Goal: Task Accomplishment & Management: Manage account settings

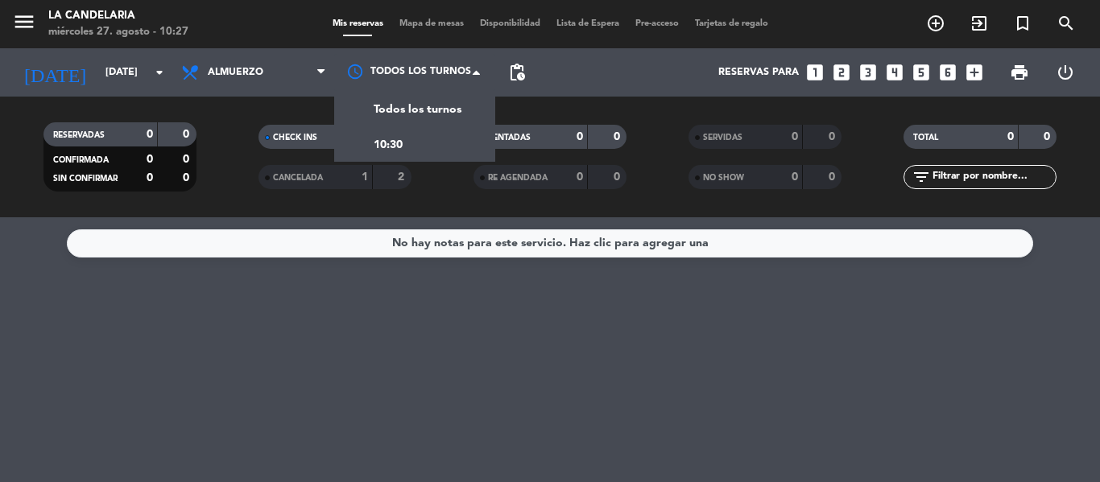
click at [428, 297] on div "No hay notas para este servicio. Haz clic para agregar una" at bounding box center [550, 349] width 1100 height 265
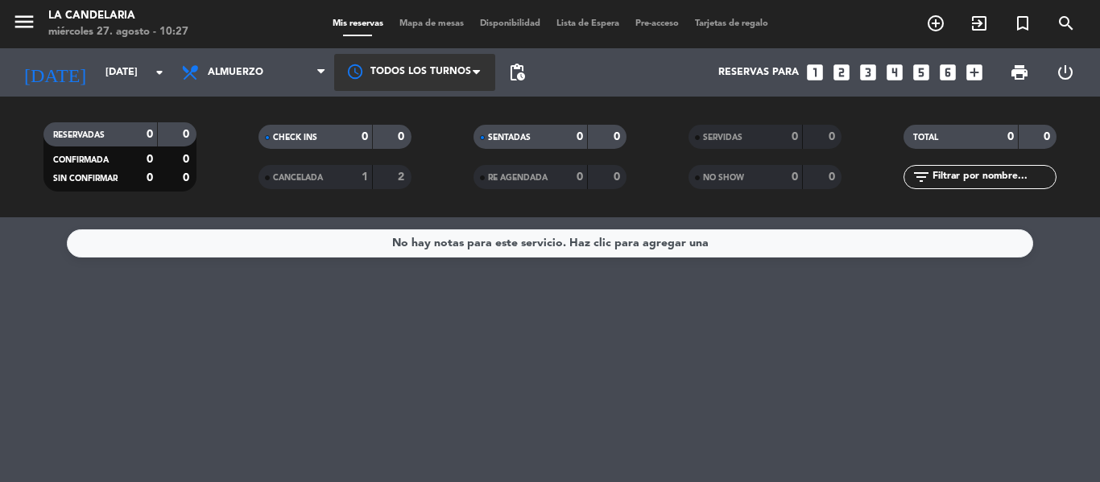
click at [419, 82] on div at bounding box center [414, 72] width 161 height 36
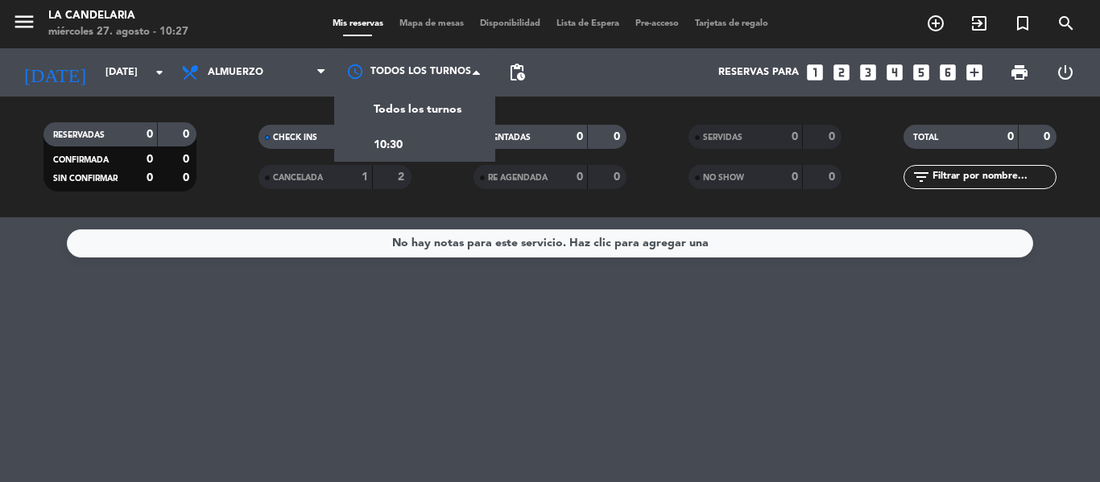
click at [432, 254] on div "No hay notas para este servicio. Haz clic para agregar una" at bounding box center [550, 243] width 966 height 28
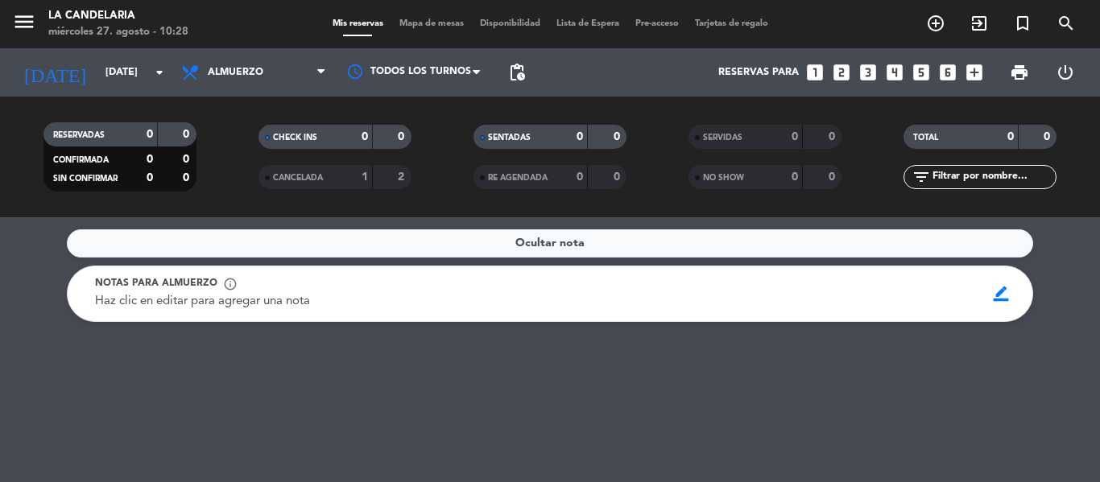
click at [335, 176] on div "CANCELADA" at bounding box center [300, 177] width 74 height 19
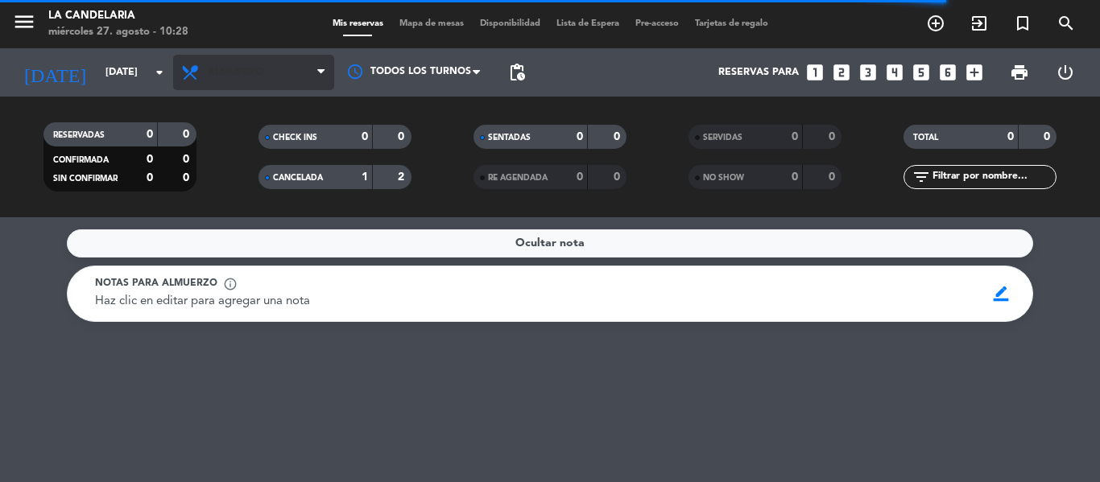
click at [240, 81] on span "Almuerzo" at bounding box center [253, 72] width 161 height 35
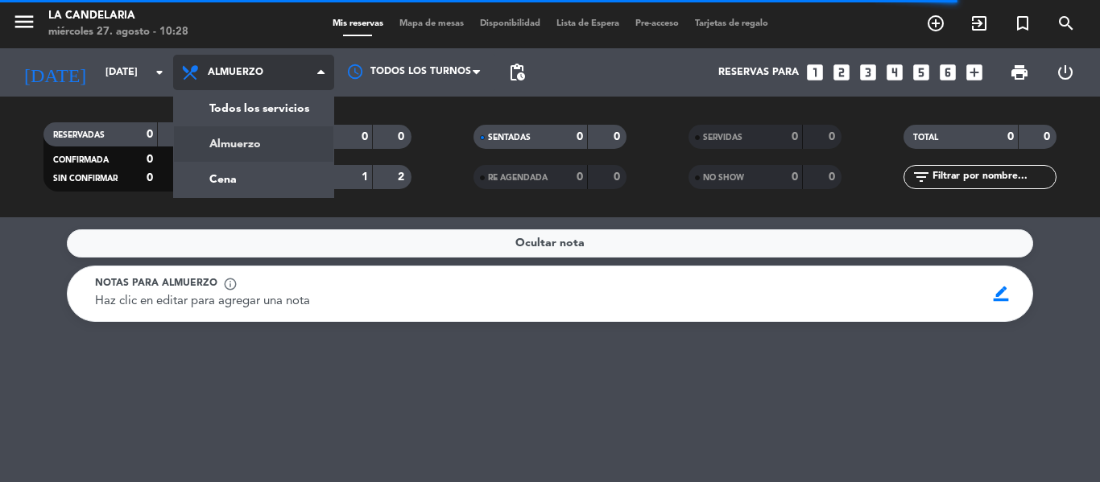
click at [248, 117] on div "menu LA CANDELARIA miércoles 27. agosto - 10:28 Mis reservas Mapa de mesas Disp…" at bounding box center [550, 108] width 1100 height 217
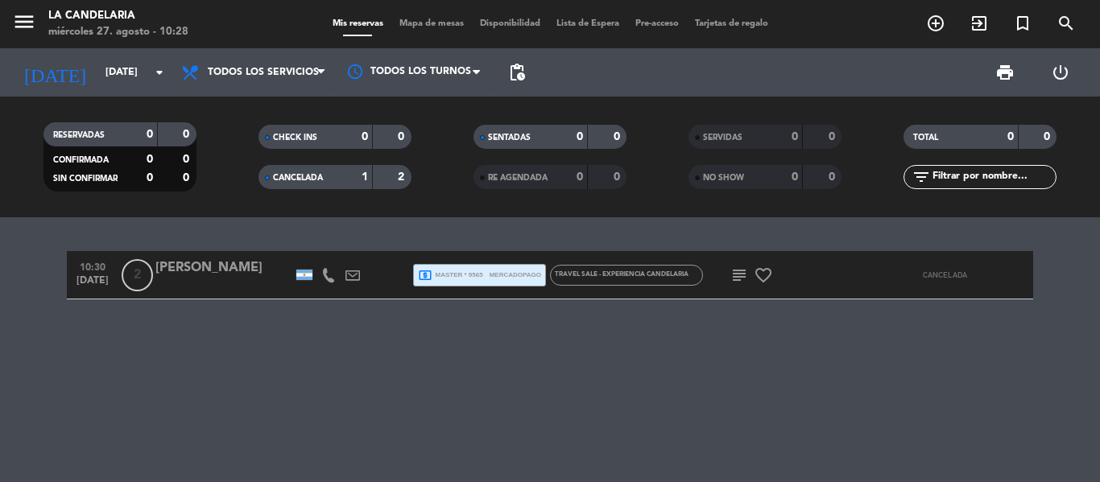
click at [223, 287] on div at bounding box center [223, 285] width 137 height 13
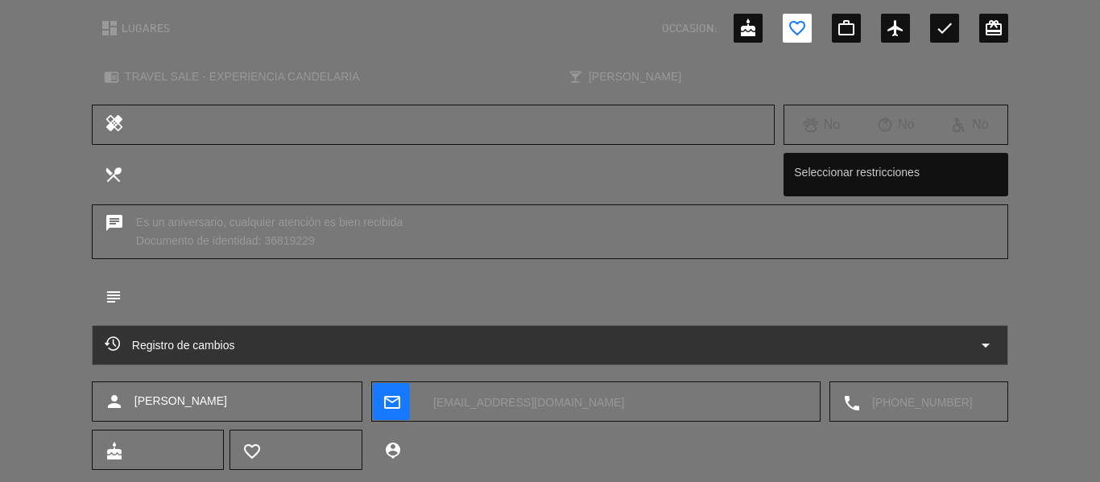
scroll to position [222, 0]
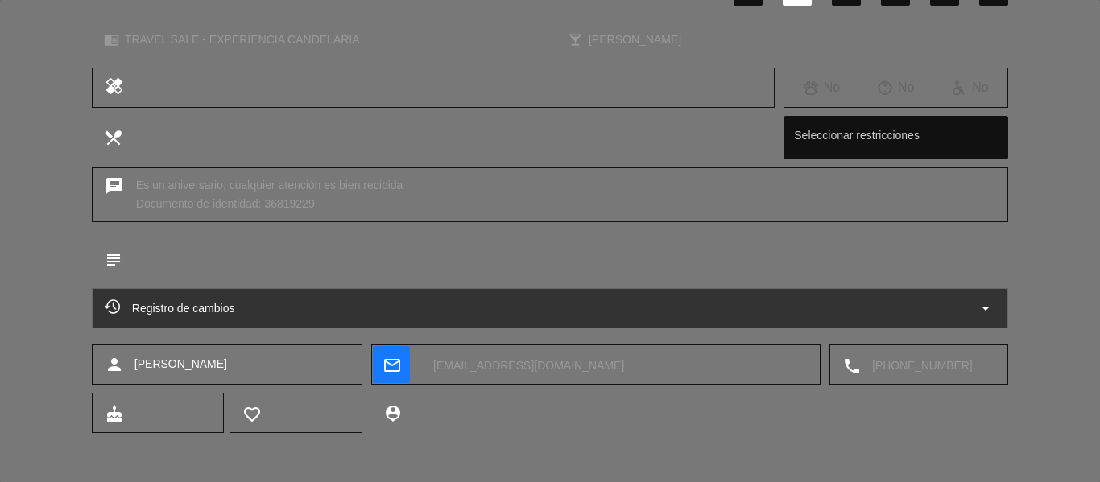
click at [483, 372] on textarea at bounding box center [614, 365] width 387 height 40
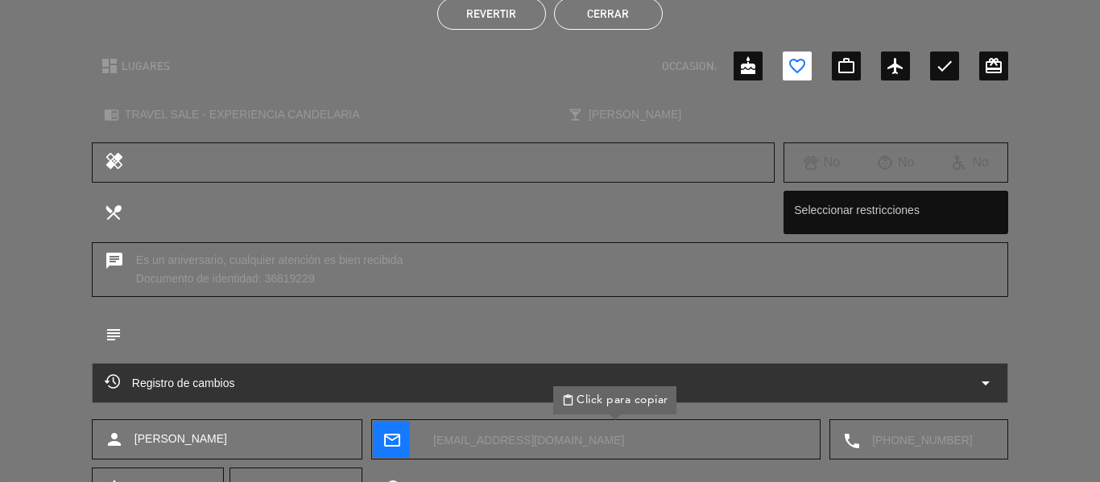
scroll to position [0, 0]
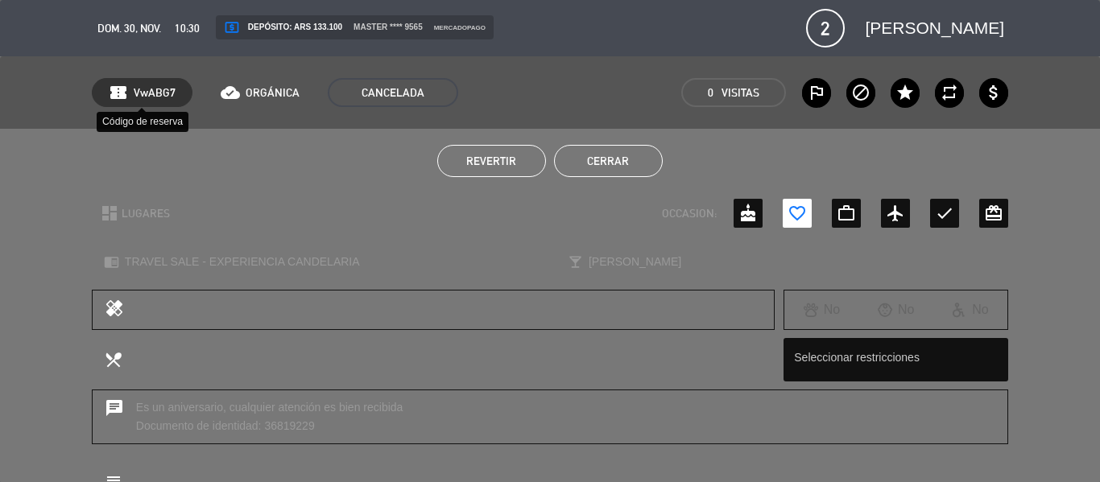
drag, startPoint x: 178, startPoint y: 91, endPoint x: 135, endPoint y: 91, distance: 42.7
click at [135, 91] on div "confirmation_number VwABG7" at bounding box center [142, 92] width 101 height 29
copy span "VwABG7"
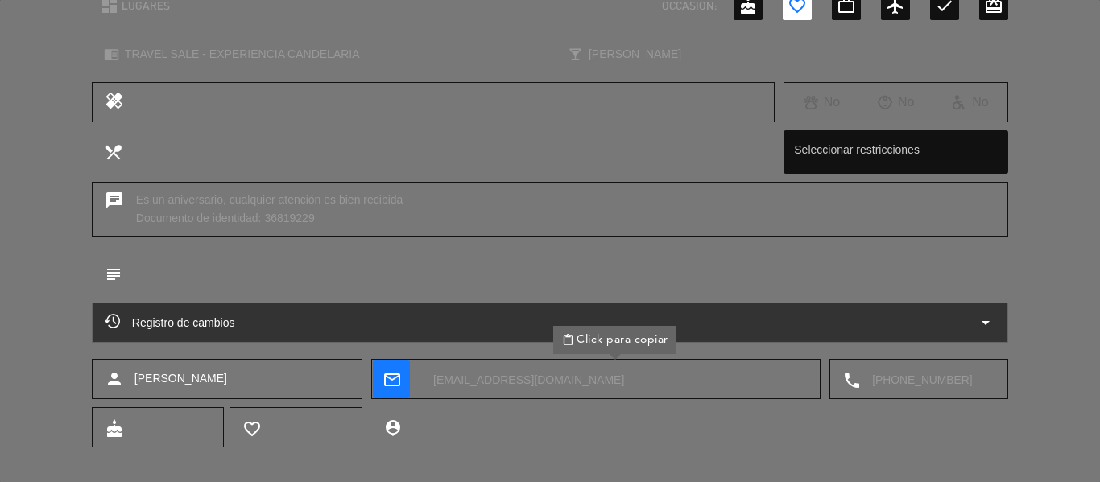
scroll to position [222, 0]
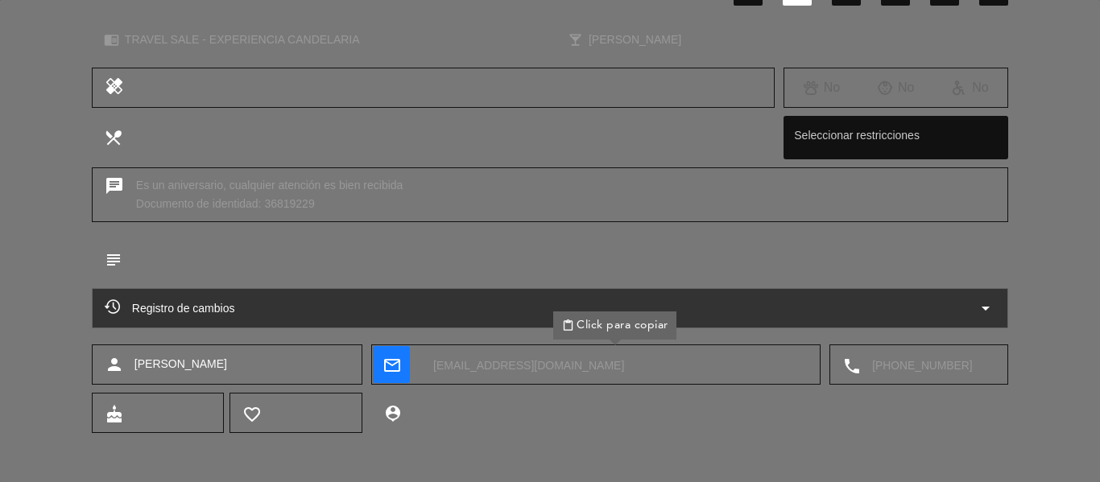
drag, startPoint x: 321, startPoint y: 198, endPoint x: 265, endPoint y: 204, distance: 56.6
click at [265, 204] on div "chat Es un aniversario, cualquier atención es bien recibida Documento de identi…" at bounding box center [550, 194] width 916 height 55
copy div "36819229"
click at [500, 374] on textarea at bounding box center [614, 365] width 387 height 40
click at [1041, 168] on div "chat Es un aniversario, cualquier atención es bien recibida Documento de identi…" at bounding box center [550, 202] width 1100 height 71
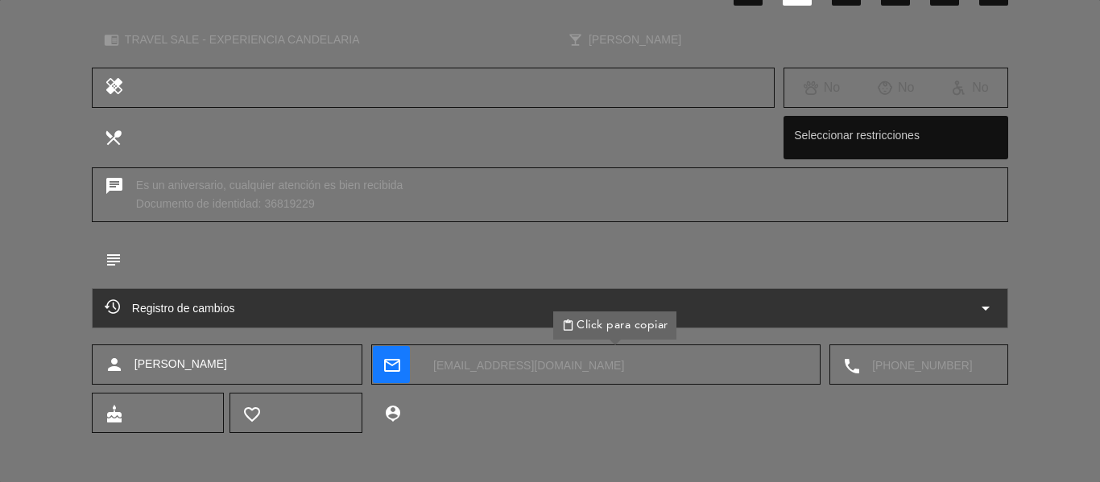
scroll to position [0, 0]
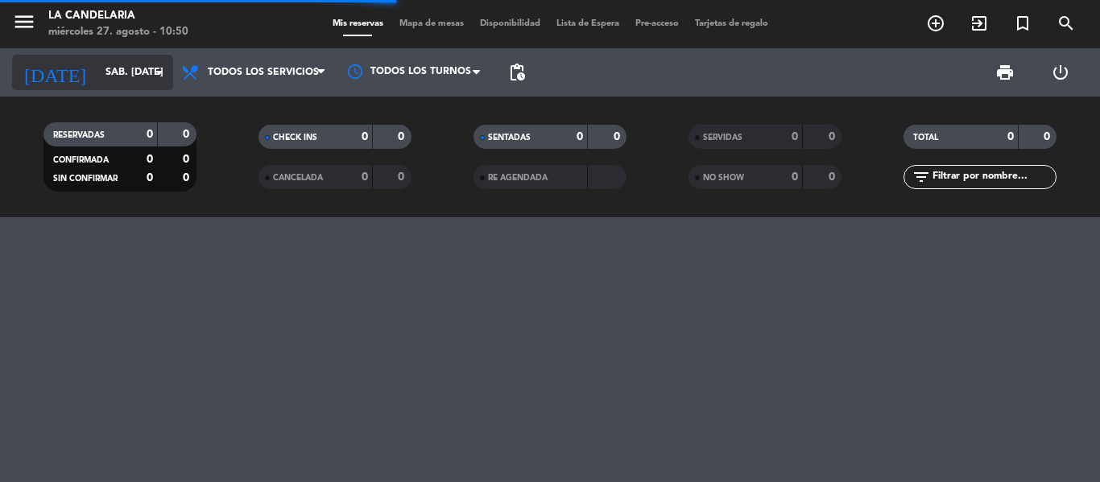
click at [163, 84] on input "sáb. [DATE]" at bounding box center [165, 72] width 136 height 27
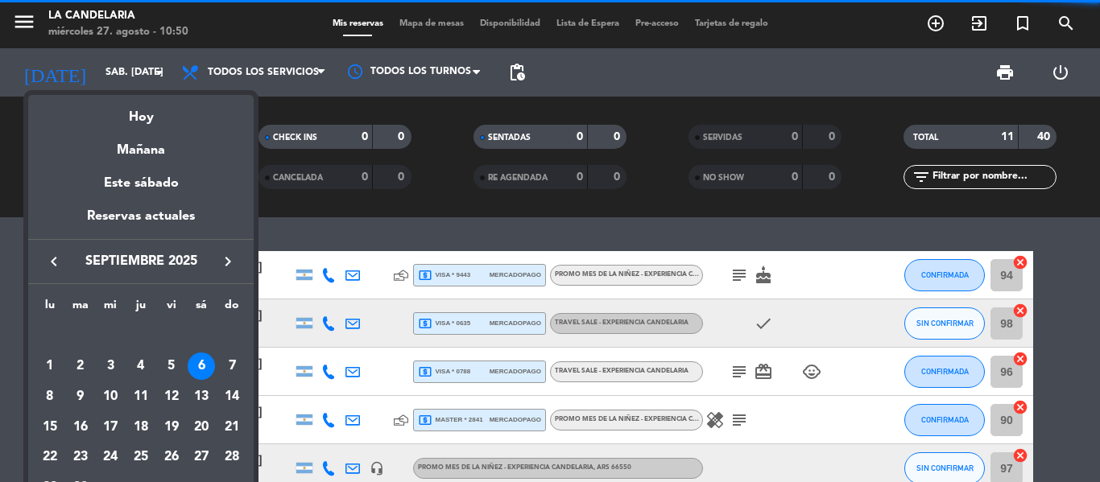
click at [229, 266] on icon "keyboard_arrow_right" at bounding box center [227, 261] width 19 height 19
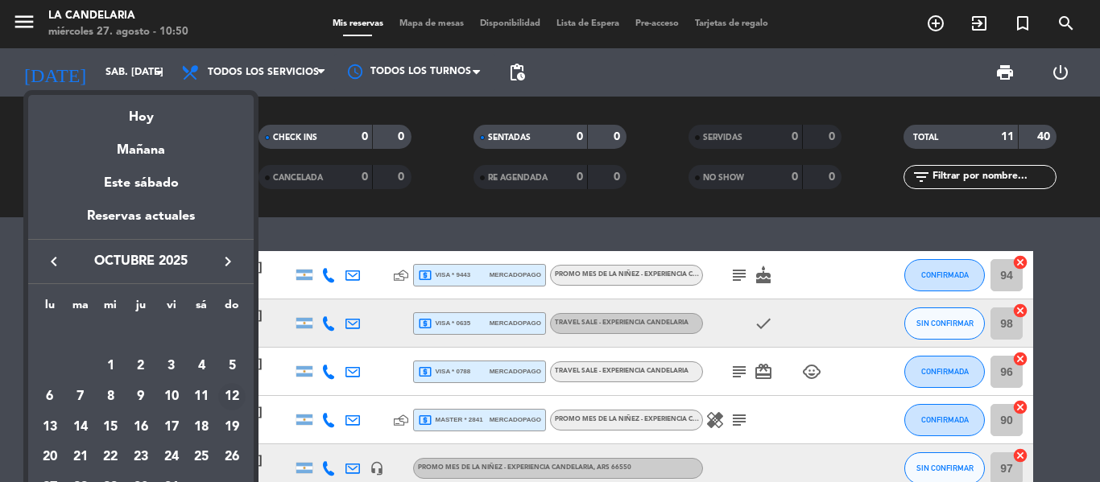
click at [222, 391] on div "12" at bounding box center [231, 396] width 27 height 27
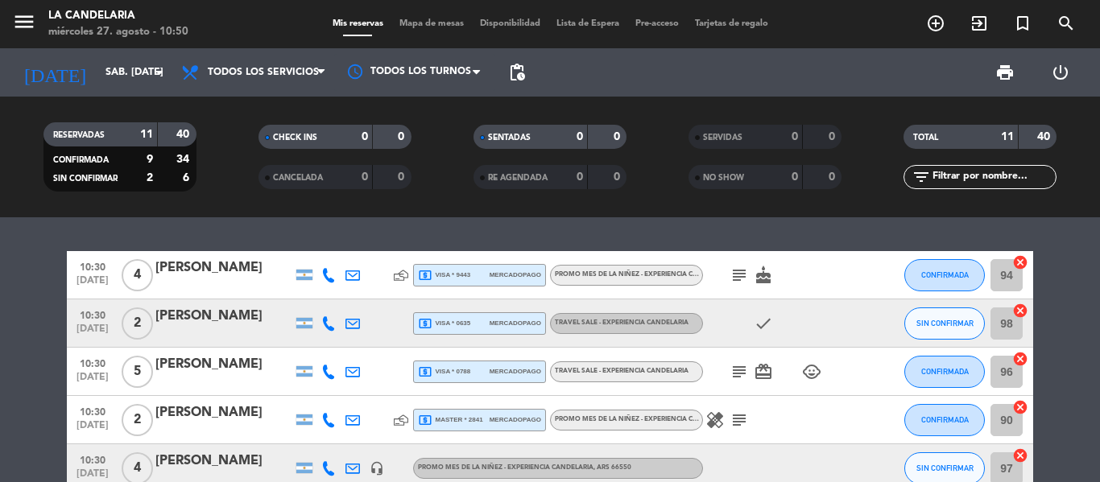
type input "dom. [DATE]"
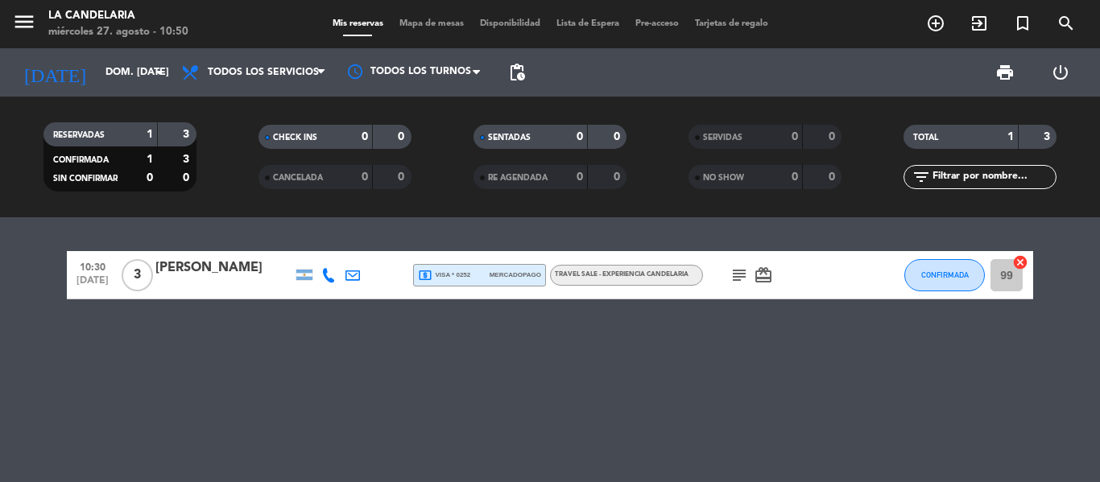
click at [190, 266] on div "[PERSON_NAME]" at bounding box center [223, 268] width 137 height 21
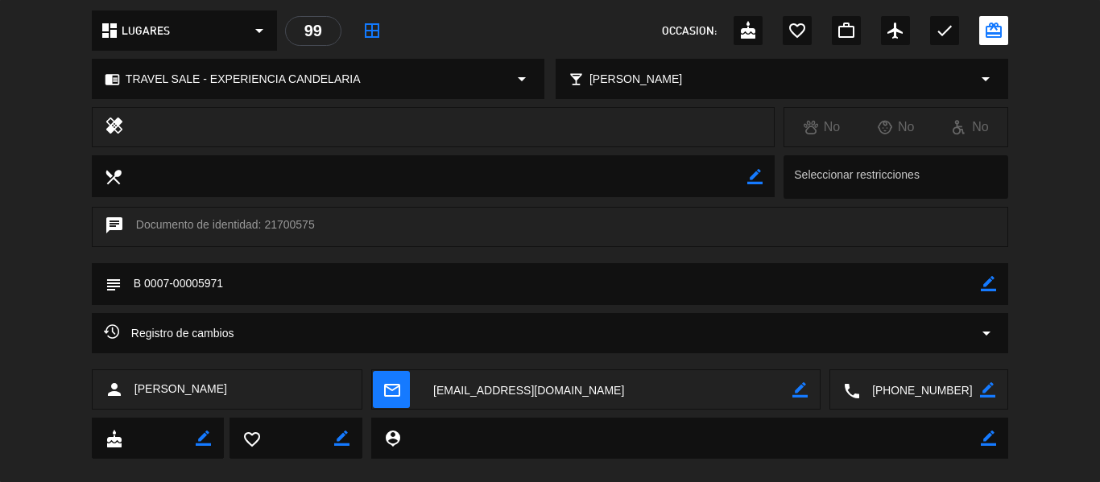
scroll to position [208, 0]
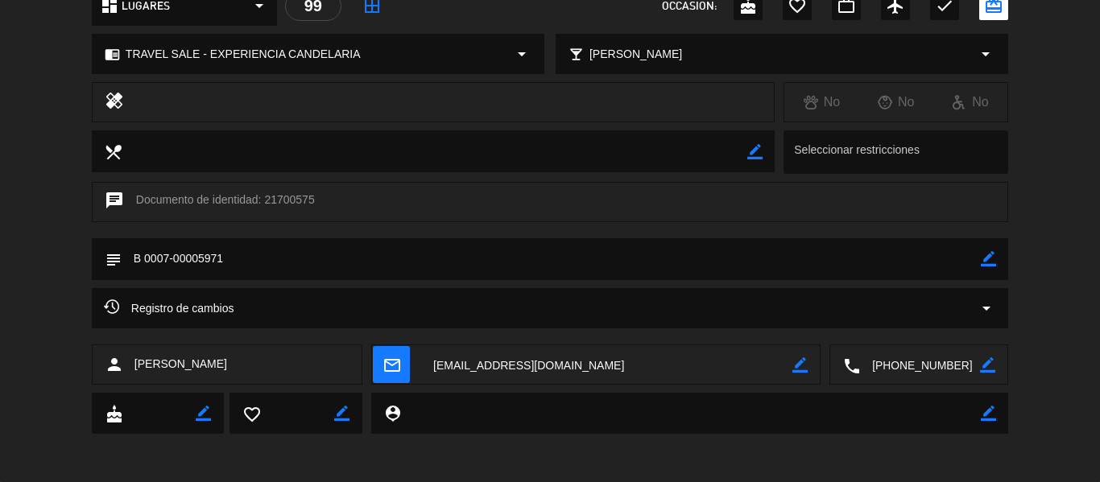
click at [571, 370] on textarea at bounding box center [606, 365] width 371 height 40
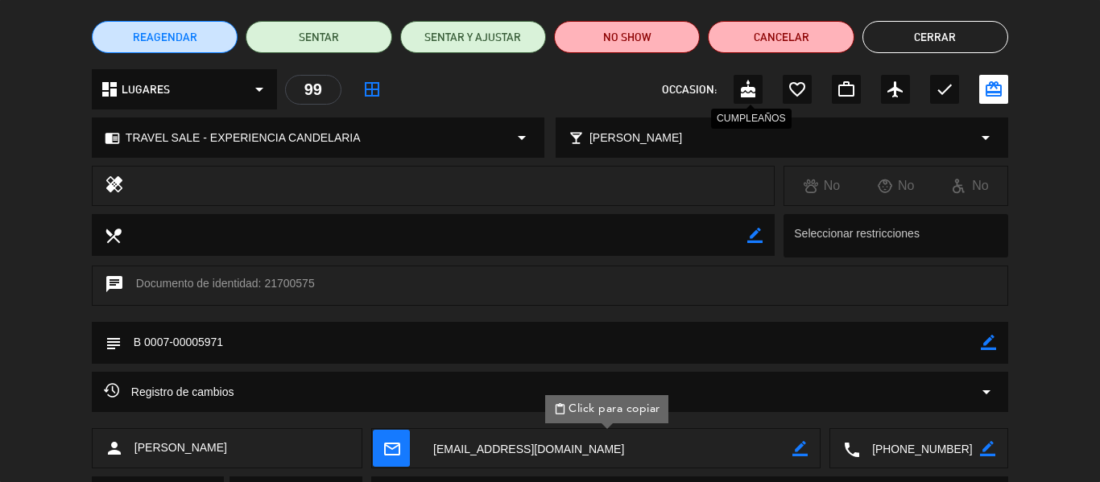
scroll to position [0, 0]
